Goal: Navigation & Orientation: Go to known website

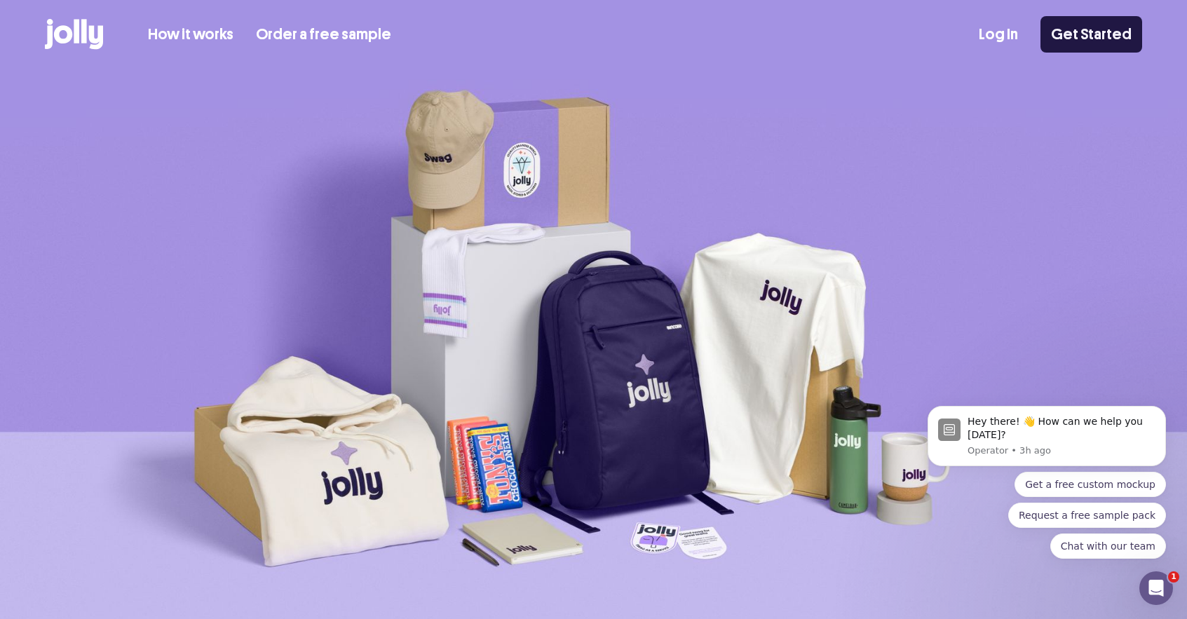
click at [1104, 22] on link "Get Started" at bounding box center [1091, 34] width 102 height 36
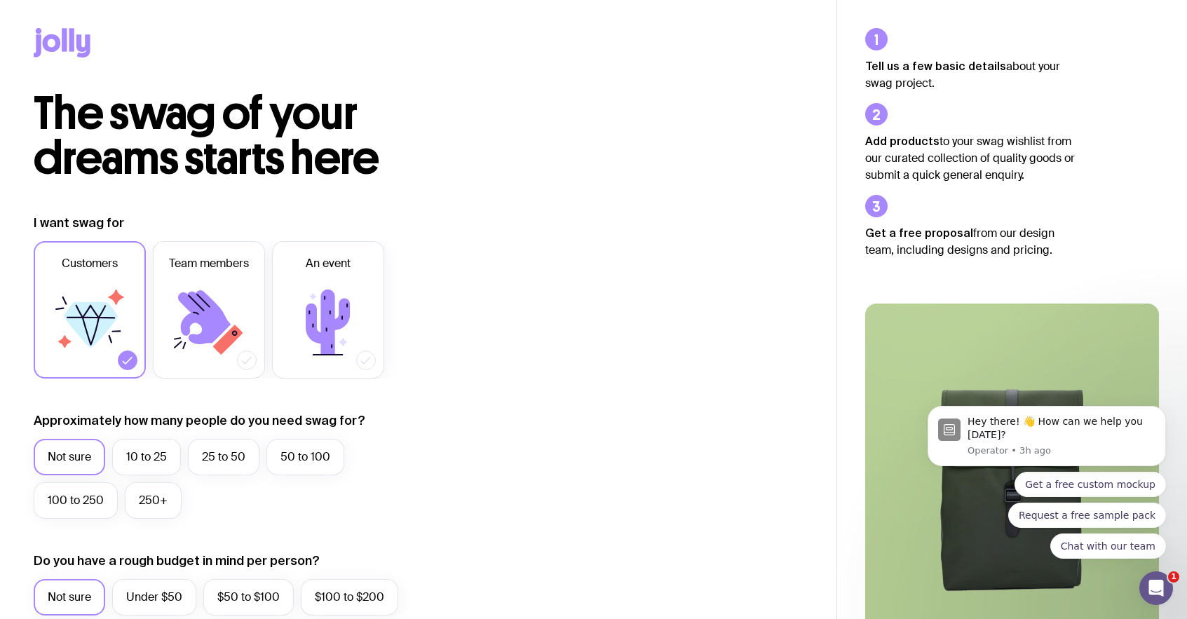
click at [73, 53] on icon at bounding box center [62, 42] width 57 height 29
